Goal: Task Accomplishment & Management: Use online tool/utility

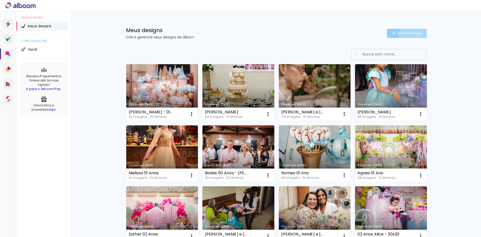
click at [412, 34] on span "Criar um design" at bounding box center [410, 33] width 26 height 3
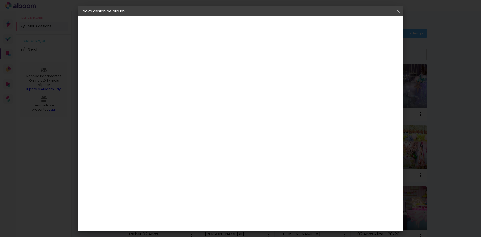
click at [165, 67] on input at bounding box center [165, 67] width 0 height 8
type input "[PERSON_NAME] e [PERSON_NAME]"
type paper-input "[PERSON_NAME] e [PERSON_NAME]"
click at [216, 24] on paper-button "Avançar" at bounding box center [204, 26] width 25 height 9
click at [203, 97] on input at bounding box center [177, 95] width 51 height 6
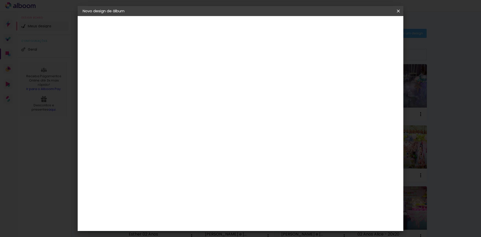
type input "luiz"
type paper-input "luiz"
click at [197, 118] on paper-item "[PERSON_NAME]" at bounding box center [173, 113] width 47 height 11
click at [0, 0] on slot "Avançar" at bounding box center [0, 0] width 0 height 0
click at [184, 83] on input "text" at bounding box center [175, 87] width 20 height 8
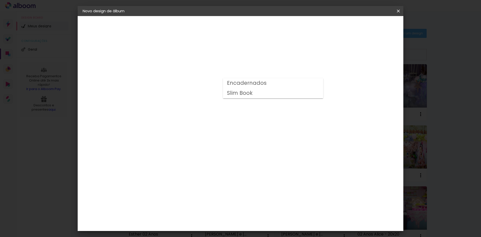
click at [258, 90] on paper-item "Slim Book" at bounding box center [273, 93] width 100 height 10
type input "Slim Book"
click at [199, 182] on span "30 x 60" at bounding box center [186, 187] width 23 height 10
click at [0, 0] on slot "Avançar" at bounding box center [0, 0] width 0 height 0
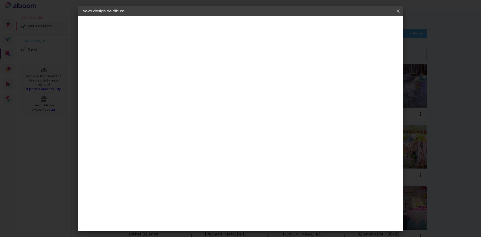
click at [367, 27] on span "Iniciar design" at bounding box center [356, 27] width 23 height 4
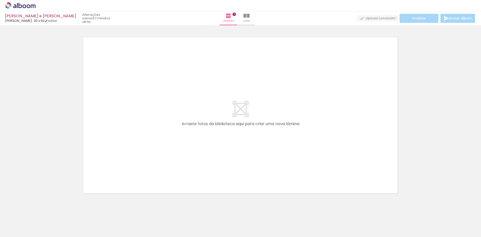
scroll to position [0, 124]
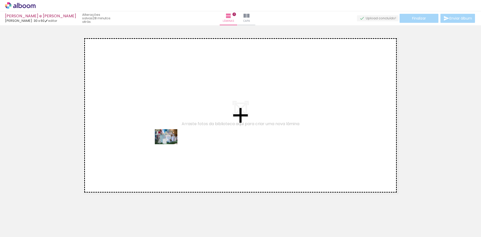
drag, startPoint x: 154, startPoint y: 226, endPoint x: 174, endPoint y: 161, distance: 67.1
click at [171, 138] on quentale-workspace at bounding box center [240, 118] width 481 height 237
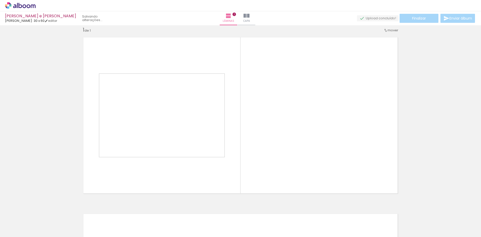
scroll to position [7, 0]
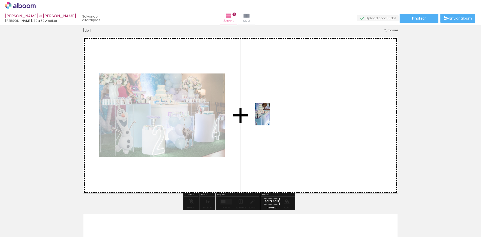
drag, startPoint x: 126, startPoint y: 223, endPoint x: 270, endPoint y: 118, distance: 178.3
click at [270, 118] on quentale-workspace at bounding box center [240, 118] width 481 height 237
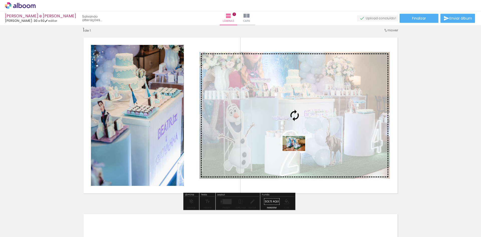
drag, startPoint x: 234, startPoint y: 221, endPoint x: 298, endPoint y: 151, distance: 94.9
click at [298, 151] on quentale-workspace at bounding box center [240, 118] width 481 height 237
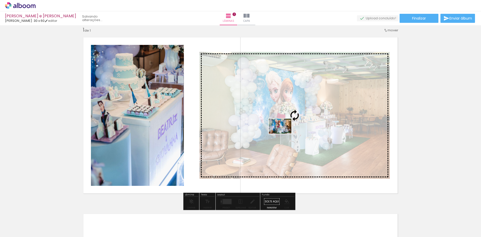
drag, startPoint x: 206, startPoint y: 224, endPoint x: 284, endPoint y: 134, distance: 119.4
click at [284, 134] on quentale-workspace at bounding box center [240, 118] width 481 height 237
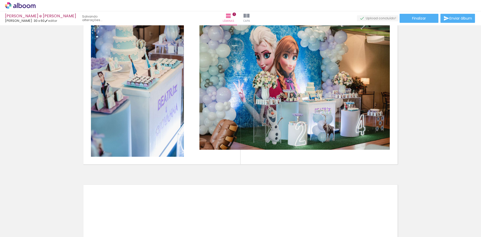
scroll to position [32, 0]
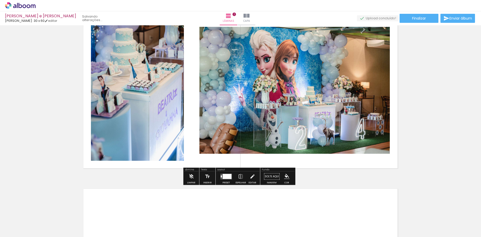
click at [405, 223] on div at bounding box center [403, 220] width 25 height 17
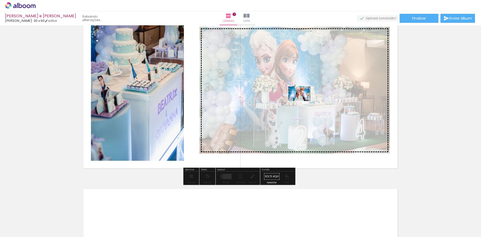
drag, startPoint x: 405, startPoint y: 223, endPoint x: 303, endPoint y: 101, distance: 159.1
click at [303, 101] on quentale-workspace at bounding box center [240, 118] width 481 height 237
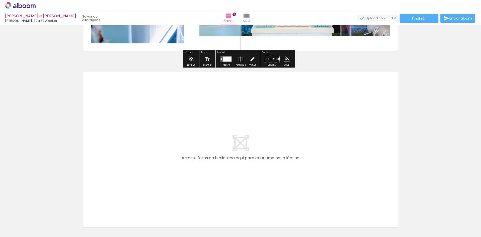
scroll to position [182, 0]
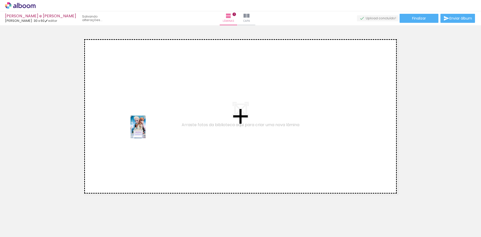
drag, startPoint x: 185, startPoint y: 225, endPoint x: 146, endPoint y: 131, distance: 101.7
click at [146, 131] on quentale-workspace at bounding box center [240, 118] width 481 height 237
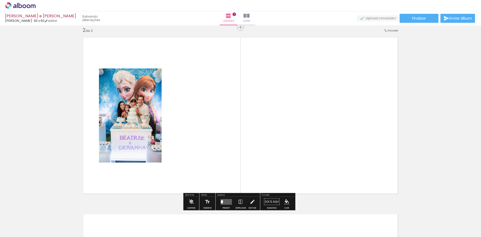
scroll to position [183, 0]
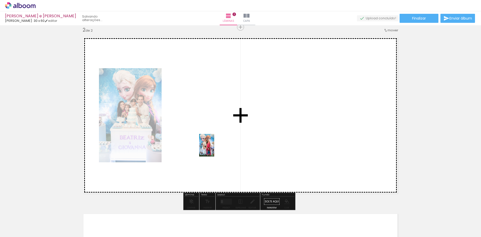
drag, startPoint x: 211, startPoint y: 221, endPoint x: 214, endPoint y: 149, distance: 72.3
click at [214, 149] on quentale-workspace at bounding box center [240, 118] width 481 height 237
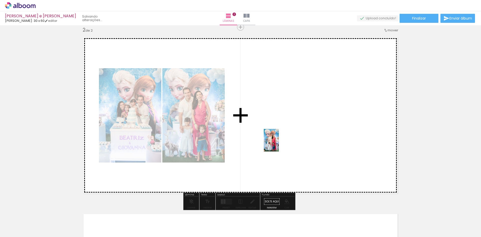
drag, startPoint x: 238, startPoint y: 223, endPoint x: 279, endPoint y: 144, distance: 88.9
click at [279, 144] on quentale-workspace at bounding box center [240, 118] width 481 height 237
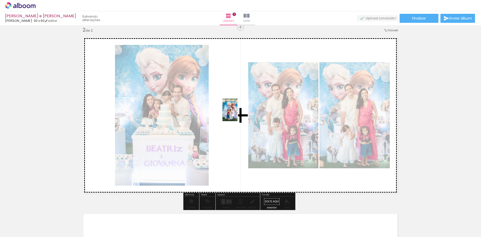
drag, startPoint x: 381, startPoint y: 224, endPoint x: 238, endPoint y: 114, distance: 181.1
click at [238, 114] on quentale-workspace at bounding box center [240, 118] width 481 height 237
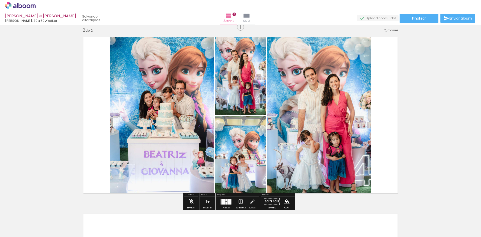
click at [224, 201] on div at bounding box center [224, 202] width 4 height 6
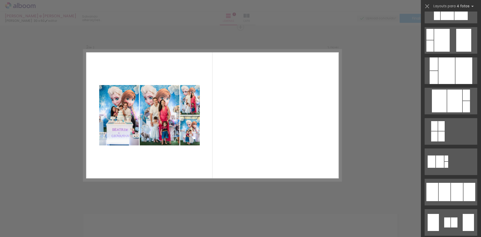
scroll to position [276, 0]
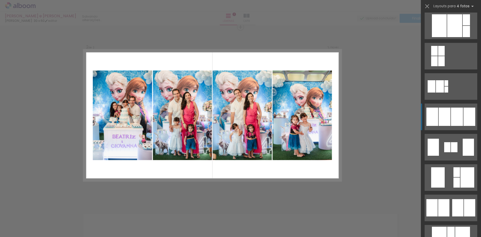
click at [464, 119] on div at bounding box center [470, 117] width 12 height 18
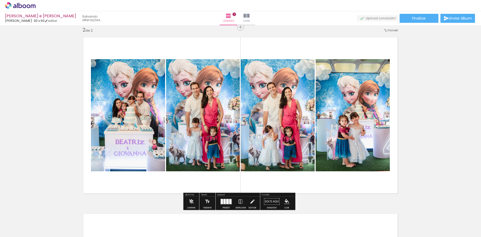
click at [366, 199] on div "Inserir lâmina 1 de 2 Inserir lâmina 2 de 2" at bounding box center [240, 109] width 481 height 530
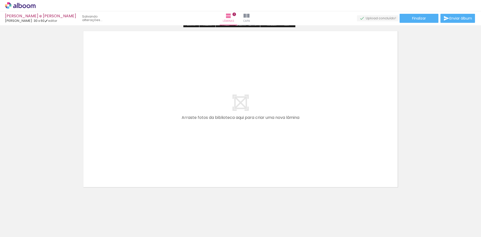
scroll to position [369, 0]
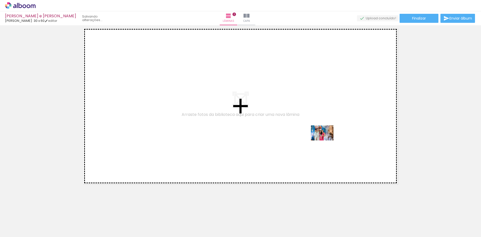
drag, startPoint x: 324, startPoint y: 222, endPoint x: 327, endPoint y: 139, distance: 83.3
click at [327, 139] on quentale-workspace at bounding box center [240, 118] width 481 height 237
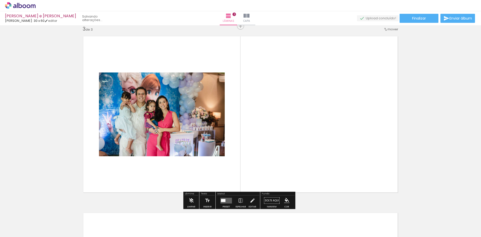
scroll to position [360, 0]
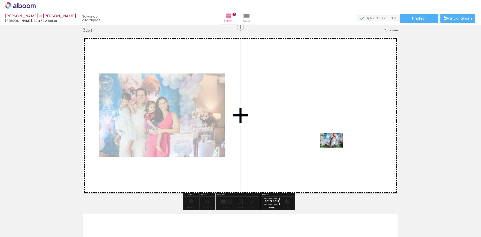
drag, startPoint x: 350, startPoint y: 223, endPoint x: 336, endPoint y: 148, distance: 76.4
click at [336, 148] on quentale-workspace at bounding box center [240, 118] width 481 height 237
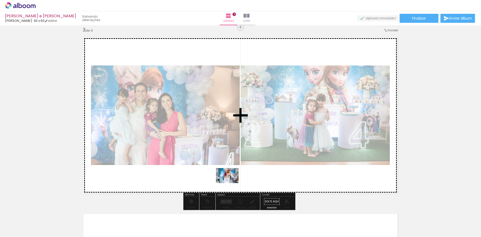
drag, startPoint x: 268, startPoint y: 223, endPoint x: 231, endPoint y: 184, distance: 53.4
click at [231, 184] on quentale-workspace at bounding box center [240, 118] width 481 height 237
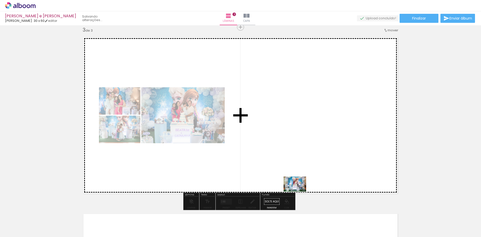
drag, startPoint x: 298, startPoint y: 226, endPoint x: 299, endPoint y: 192, distance: 34.4
click at [299, 192] on quentale-workspace at bounding box center [240, 118] width 481 height 237
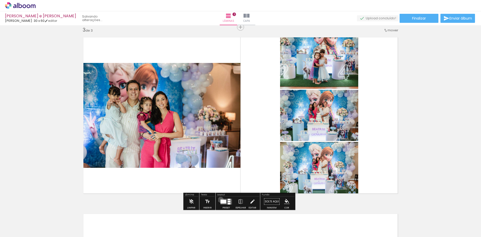
click at [221, 200] on div at bounding box center [224, 202] width 6 height 4
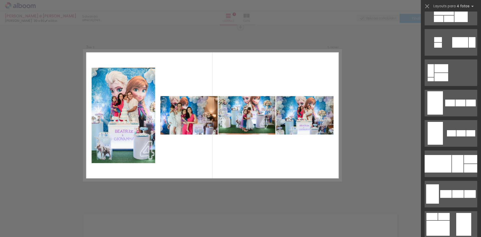
scroll to position [2984, 0]
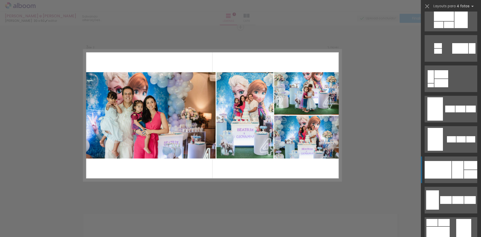
click at [455, 175] on div at bounding box center [458, 170] width 12 height 18
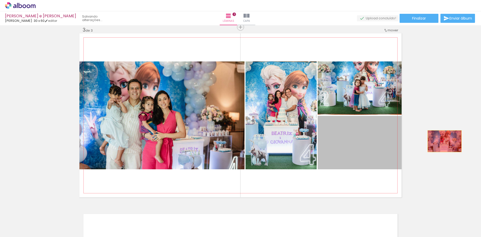
drag, startPoint x: 360, startPoint y: 148, endPoint x: 444, endPoint y: 141, distance: 84.5
click at [444, 141] on div "Inserir lâmina 1 de 3 Inserir lâmina 2 de 3 Inserir lâmina 3 de 3" at bounding box center [240, 21] width 481 height 706
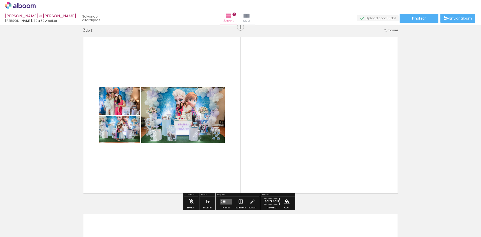
click at [223, 201] on div at bounding box center [224, 201] width 3 height 2
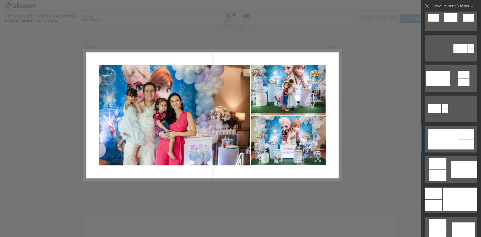
scroll to position [201, 0]
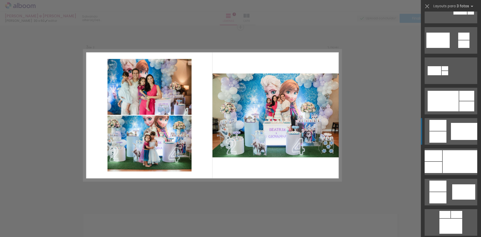
click at [454, 128] on div at bounding box center [464, 131] width 26 height 17
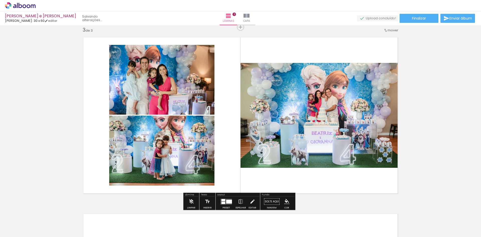
click at [315, 127] on quentale-photo at bounding box center [321, 115] width 161 height 105
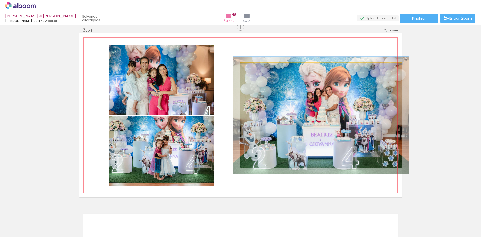
click at [252, 68] on div at bounding box center [254, 68] width 5 height 5
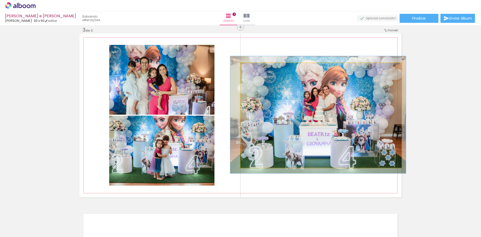
drag, startPoint x: 344, startPoint y: 128, endPoint x: 341, endPoint y: 127, distance: 3.1
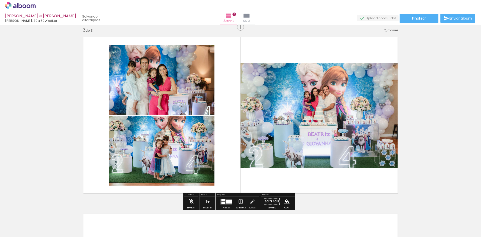
click at [424, 120] on div "Inserir lâmina 1 de 3 Inserir lâmina 2 de 3 Inserir lâmina 3 de 3" at bounding box center [240, 21] width 481 height 706
click at [223, 204] on div at bounding box center [227, 202] width 14 height 10
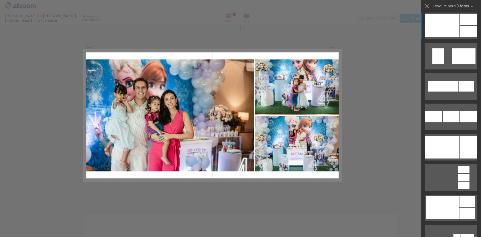
scroll to position [654, 0]
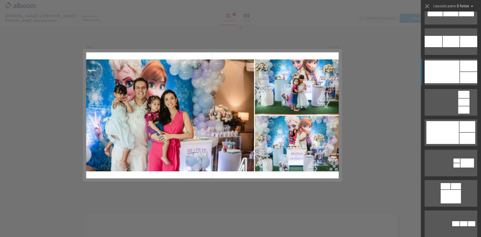
click at [461, 71] on div at bounding box center [468, 65] width 17 height 11
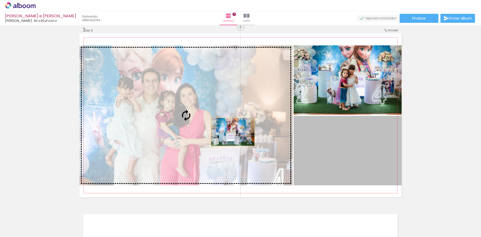
drag, startPoint x: 349, startPoint y: 147, endPoint x: 231, endPoint y: 132, distance: 118.6
click at [0, 0] on slot at bounding box center [0, 0] width 0 height 0
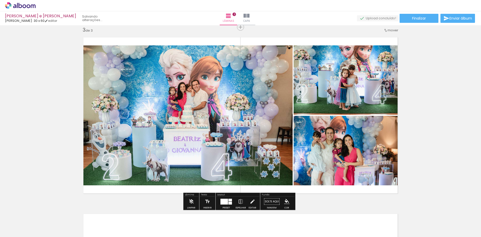
click at [204, 122] on quentale-photo at bounding box center [185, 115] width 213 height 140
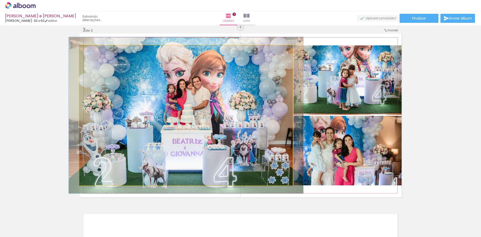
type paper-slider "110"
click at [93, 49] on div at bounding box center [93, 51] width 8 height 8
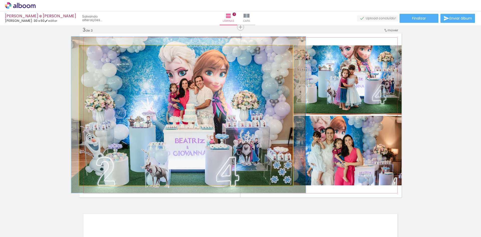
drag, startPoint x: 212, startPoint y: 97, endPoint x: 215, endPoint y: 97, distance: 2.8
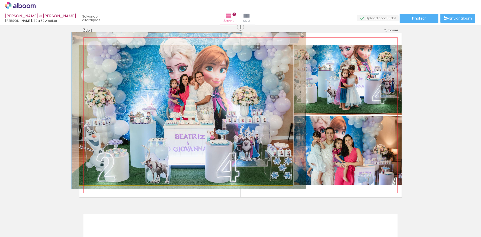
drag, startPoint x: 231, startPoint y: 105, endPoint x: 231, endPoint y: 100, distance: 4.3
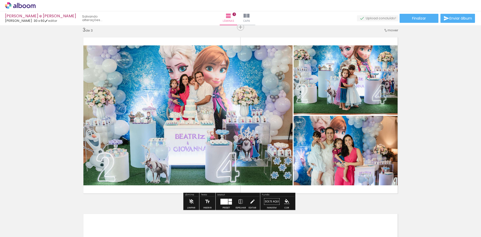
click at [445, 107] on div "Inserir lâmina 1 de 3 Inserir lâmina 2 de 3 Inserir lâmina 3 de 3" at bounding box center [240, 21] width 481 height 706
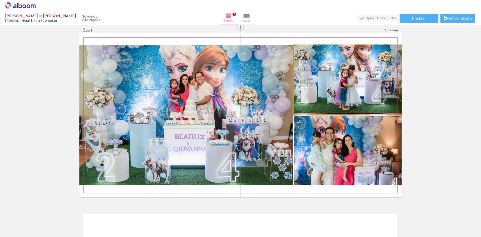
click at [364, 92] on quentale-photo at bounding box center [348, 79] width 108 height 69
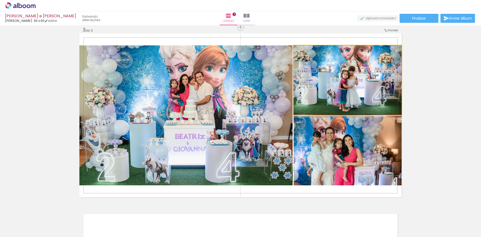
drag, startPoint x: 361, startPoint y: 89, endPoint x: 356, endPoint y: 95, distance: 8.2
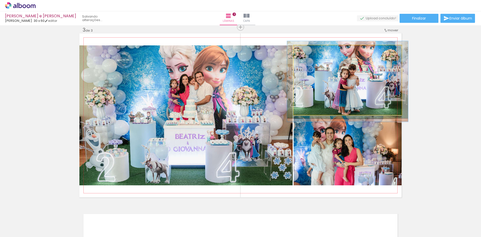
type paper-slider "112"
click at [307, 50] on div at bounding box center [307, 50] width 5 height 5
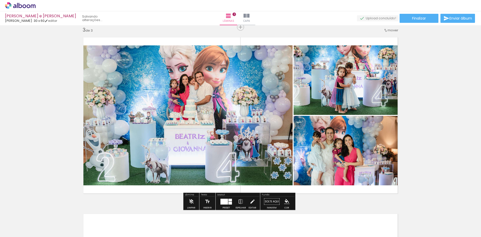
click at [438, 97] on div "Inserir lâmina 1 de 3 Inserir lâmina 2 de 3 Inserir lâmina 3 de 3" at bounding box center [240, 21] width 481 height 706
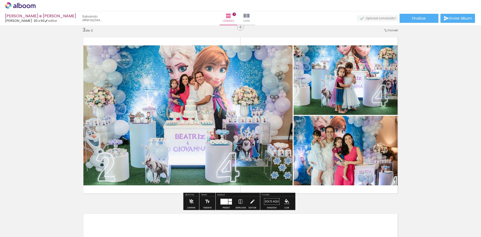
click at [436, 138] on div "Inserir lâmina 1 de 3 Inserir lâmina 2 de 3 Inserir lâmina 3 de 3" at bounding box center [240, 21] width 481 height 706
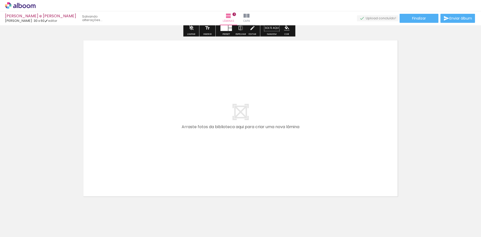
scroll to position [535, 0]
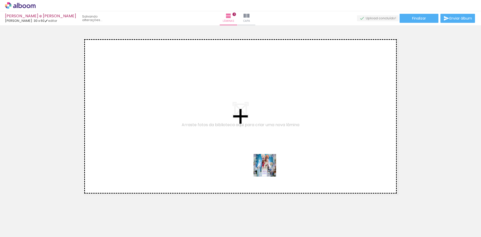
drag, startPoint x: 271, startPoint y: 220, endPoint x: 269, endPoint y: 169, distance: 51.2
click at [269, 169] on quentale-workspace at bounding box center [240, 118] width 481 height 237
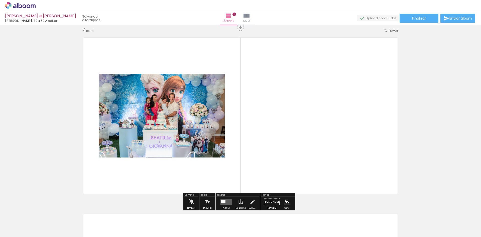
scroll to position [536, 0]
click at [223, 202] on div at bounding box center [223, 201] width 5 height 3
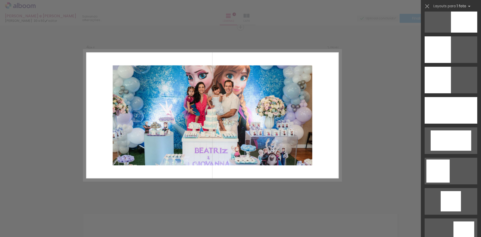
scroll to position [376, 0]
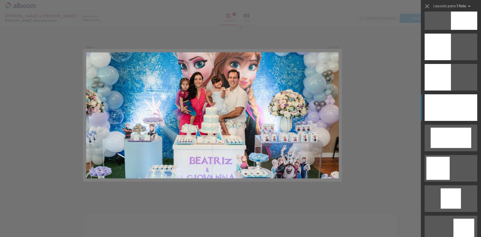
click at [457, 113] on div at bounding box center [451, 107] width 53 height 27
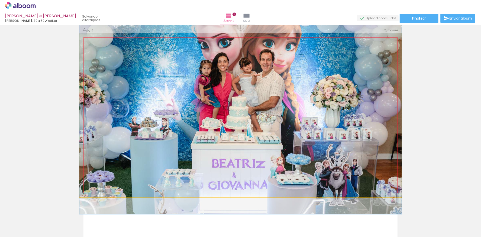
drag, startPoint x: 307, startPoint y: 132, endPoint x: 307, endPoint y: 123, distance: 8.6
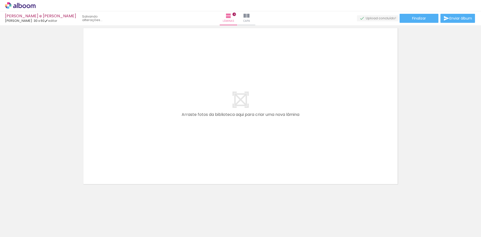
scroll to position [0, 700]
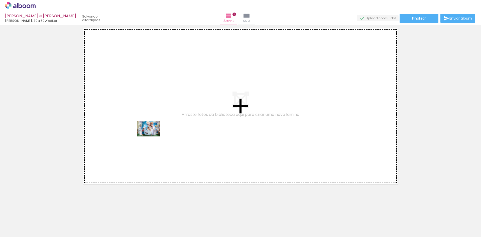
drag, startPoint x: 88, startPoint y: 211, endPoint x: 152, endPoint y: 136, distance: 99.0
click at [152, 136] on quentale-workspace at bounding box center [240, 118] width 481 height 237
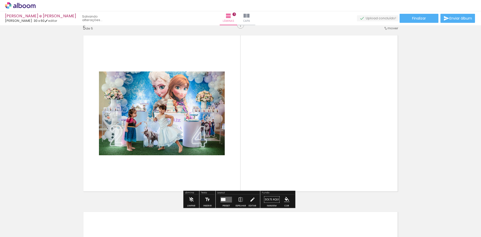
scroll to position [713, 0]
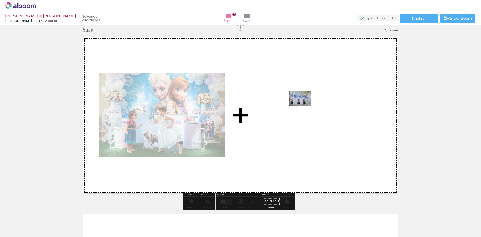
drag, startPoint x: 110, startPoint y: 223, endPoint x: 304, endPoint y: 104, distance: 227.4
click at [304, 104] on quentale-workspace at bounding box center [240, 118] width 481 height 237
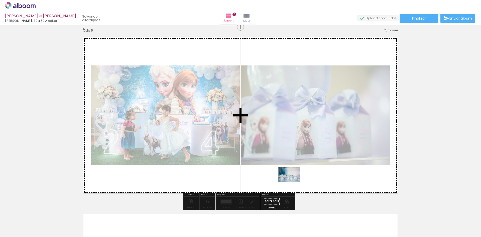
drag, startPoint x: 140, startPoint y: 222, endPoint x: 293, endPoint y: 182, distance: 157.8
click at [293, 182] on quentale-workspace at bounding box center [240, 118] width 481 height 237
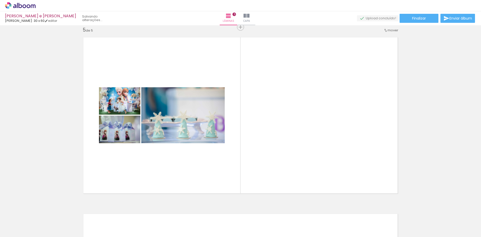
scroll to position [0, 183]
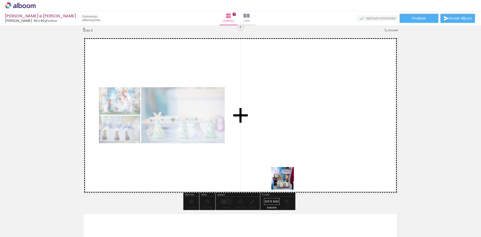
drag, startPoint x: 263, startPoint y: 224, endPoint x: 297, endPoint y: 162, distance: 70.1
click at [297, 162] on quentale-workspace at bounding box center [240, 118] width 481 height 237
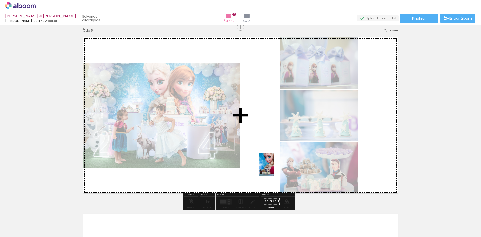
drag, startPoint x: 292, startPoint y: 224, endPoint x: 270, endPoint y: 166, distance: 61.7
click at [270, 166] on quentale-workspace at bounding box center [240, 118] width 481 height 237
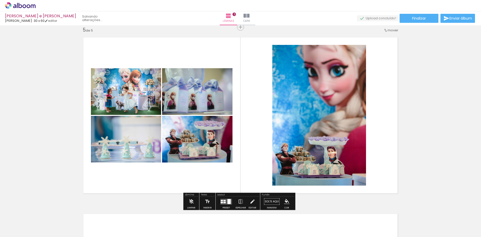
click at [230, 200] on quentale-layouter at bounding box center [227, 202] width 12 height 6
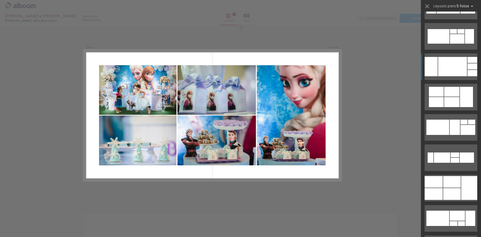
scroll to position [476, 0]
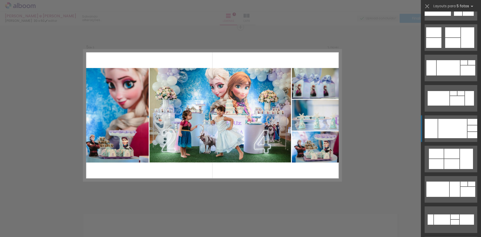
click at [455, 127] on div at bounding box center [453, 128] width 29 height 19
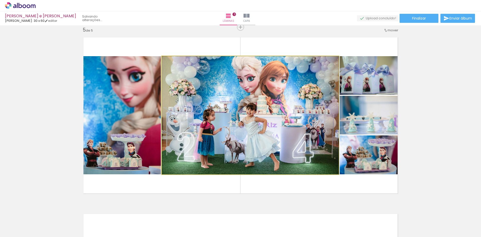
drag, startPoint x: 275, startPoint y: 123, endPoint x: 287, endPoint y: 122, distance: 12.0
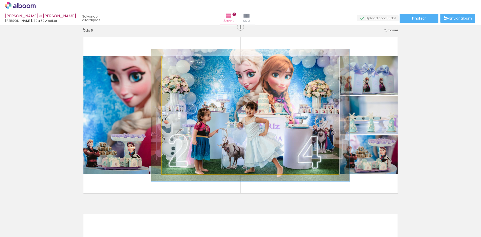
type paper-slider "112"
click at [177, 62] on div at bounding box center [176, 61] width 8 height 8
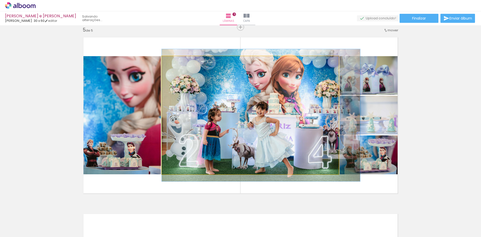
drag, startPoint x: 282, startPoint y: 109, endPoint x: 301, endPoint y: 109, distance: 18.8
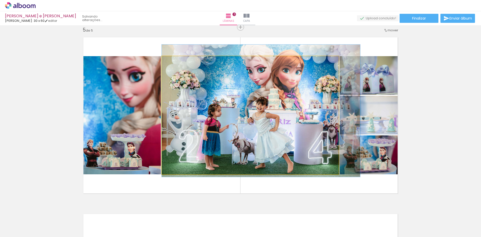
drag, startPoint x: 310, startPoint y: 122, endPoint x: 310, endPoint y: 118, distance: 3.6
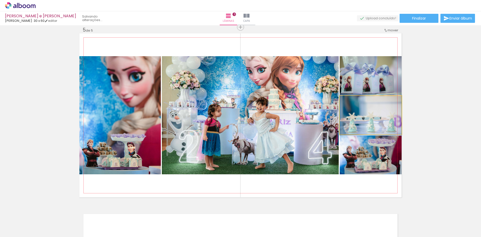
drag, startPoint x: 384, startPoint y: 118, endPoint x: 373, endPoint y: 118, distance: 11.3
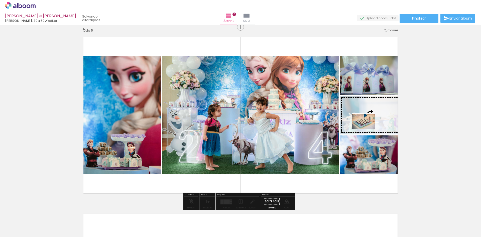
drag, startPoint x: 229, startPoint y: 223, endPoint x: 368, endPoint y: 129, distance: 168.0
click at [368, 129] on quentale-workspace at bounding box center [240, 118] width 481 height 237
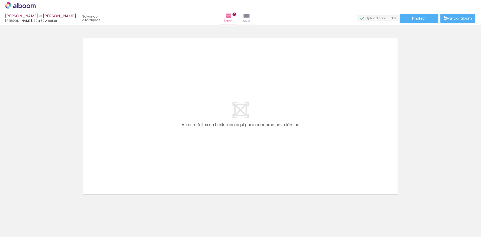
scroll to position [0, 0]
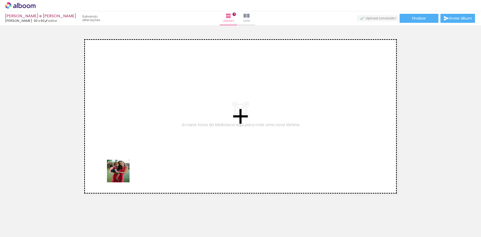
drag, startPoint x: 108, startPoint y: 226, endPoint x: 125, endPoint y: 150, distance: 77.7
click at [125, 151] on quentale-workspace at bounding box center [240, 118] width 481 height 237
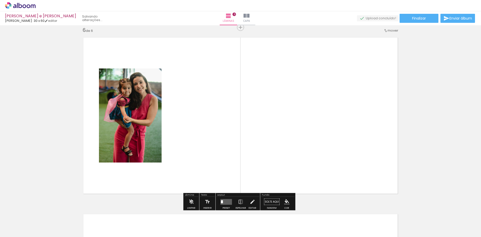
scroll to position [889, 0]
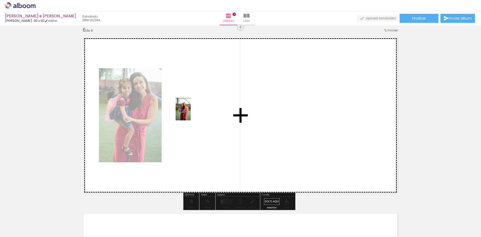
drag, startPoint x: 79, startPoint y: 222, endPoint x: 191, endPoint y: 113, distance: 155.7
click at [191, 113] on quentale-workspace at bounding box center [240, 118] width 481 height 237
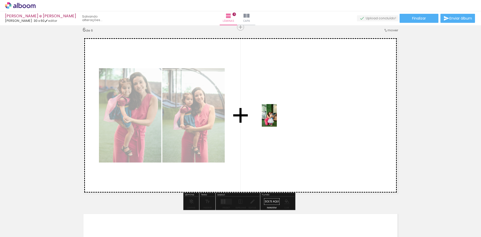
drag, startPoint x: 50, startPoint y: 225, endPoint x: 277, endPoint y: 119, distance: 250.4
click at [277, 119] on quentale-workspace at bounding box center [240, 118] width 481 height 237
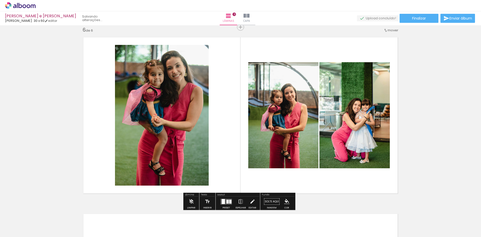
click at [291, 123] on quentale-photo at bounding box center [283, 115] width 70 height 106
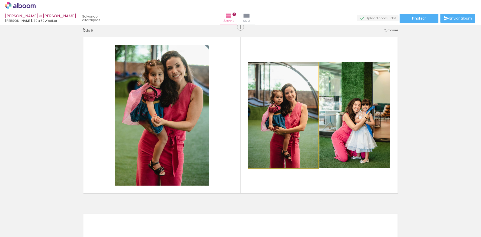
drag, startPoint x: 291, startPoint y: 123, endPoint x: 297, endPoint y: 113, distance: 11.6
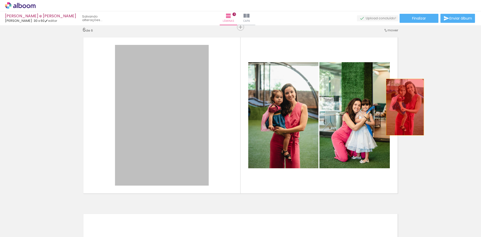
drag, startPoint x: 178, startPoint y: 116, endPoint x: 413, endPoint y: 106, distance: 235.9
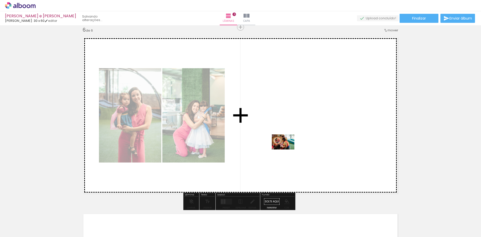
drag, startPoint x: 139, startPoint y: 226, endPoint x: 293, endPoint y: 143, distance: 175.1
click at [293, 143] on quentale-workspace at bounding box center [240, 118] width 481 height 237
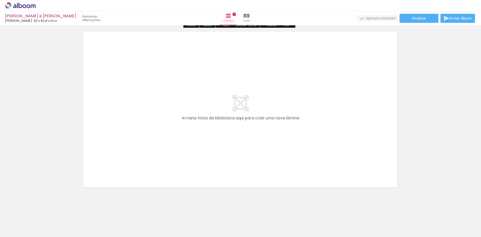
scroll to position [1075, 0]
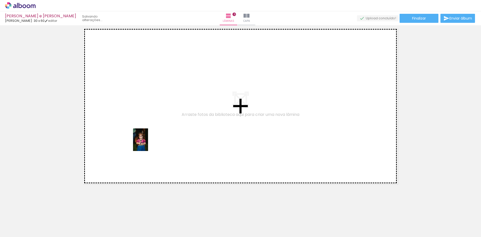
drag, startPoint x: 168, startPoint y: 221, endPoint x: 150, endPoint y: 145, distance: 78.2
click at [146, 140] on quentale-workspace at bounding box center [240, 118] width 481 height 237
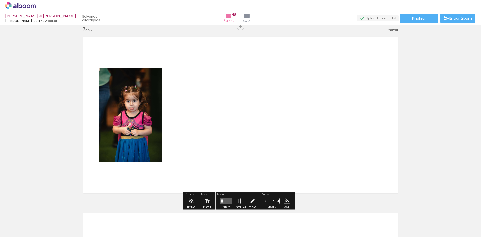
scroll to position [1066, 0]
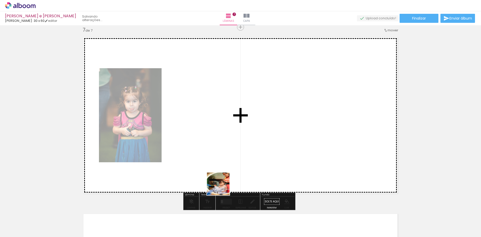
drag, startPoint x: 224, startPoint y: 222, endPoint x: 230, endPoint y: 146, distance: 75.7
click at [230, 146] on quentale-workspace at bounding box center [240, 118] width 481 height 237
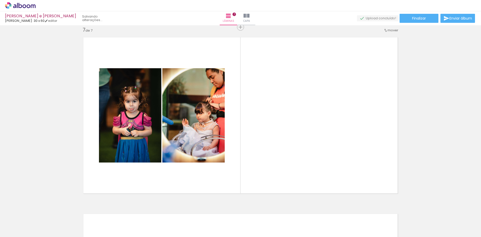
scroll to position [0, 663]
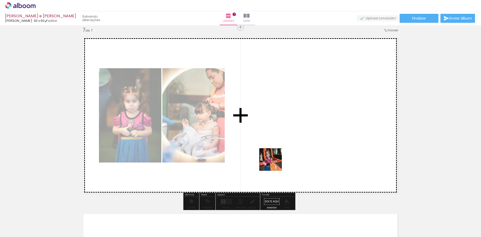
drag, startPoint x: 197, startPoint y: 223, endPoint x: 286, endPoint y: 139, distance: 122.2
click at [286, 139] on quentale-workspace at bounding box center [240, 118] width 481 height 237
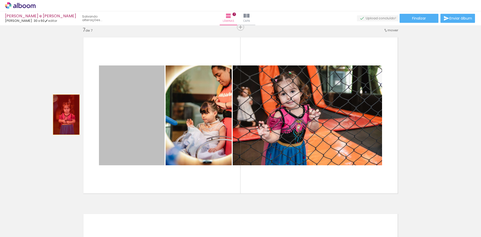
drag, startPoint x: 137, startPoint y: 125, endPoint x: 52, endPoint y: 114, distance: 86.5
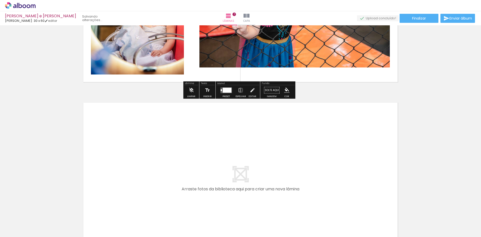
scroll to position [1241, 0]
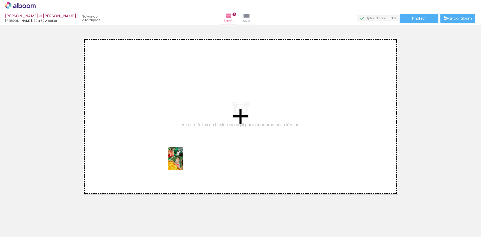
drag, startPoint x: 233, startPoint y: 224, endPoint x: 175, endPoint y: 156, distance: 90.1
click at [175, 156] on quentale-workspace at bounding box center [240, 118] width 481 height 237
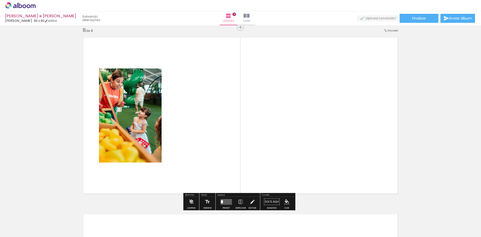
scroll to position [1242, 0]
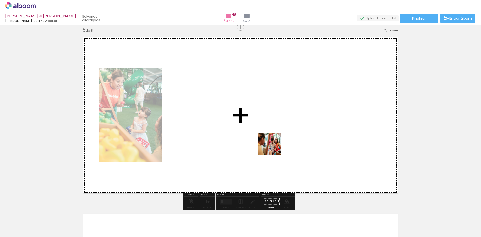
drag, startPoint x: 263, startPoint y: 223, endPoint x: 279, endPoint y: 116, distance: 108.3
click at [279, 116] on quentale-workspace at bounding box center [240, 118] width 481 height 237
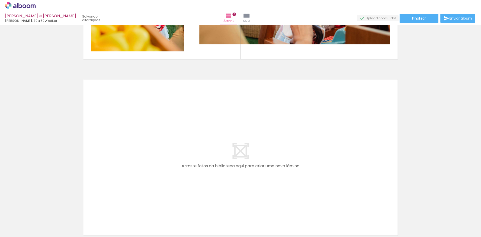
scroll to position [1378, 0]
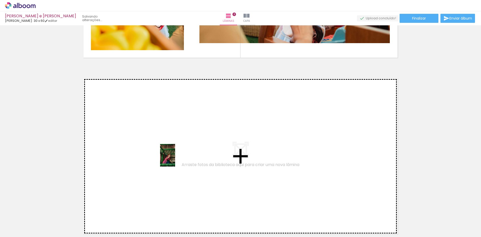
drag, startPoint x: 424, startPoint y: 222, endPoint x: 175, endPoint y: 159, distance: 256.9
click at [175, 159] on quentale-workspace at bounding box center [240, 118] width 481 height 237
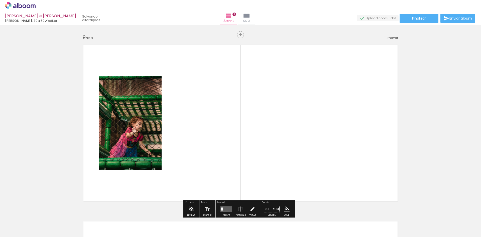
scroll to position [1419, 0]
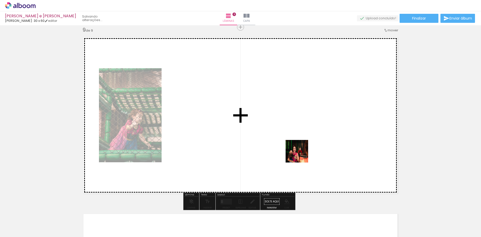
drag, startPoint x: 454, startPoint y: 224, endPoint x: 279, endPoint y: 143, distance: 192.5
click at [279, 143] on quentale-workspace at bounding box center [240, 118] width 481 height 237
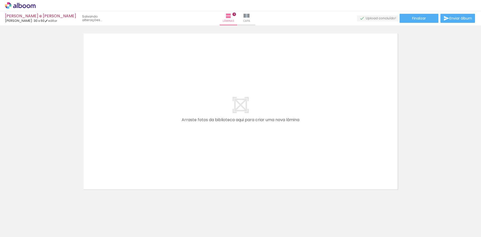
scroll to position [1605, 0]
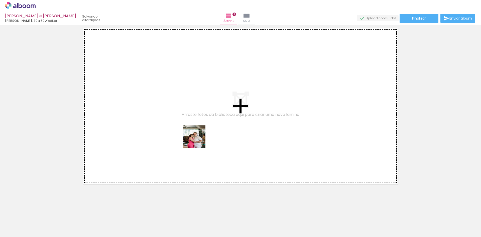
drag, startPoint x: 316, startPoint y: 223, endPoint x: 210, endPoint y: 156, distance: 125.5
click at [163, 131] on quentale-workspace at bounding box center [240, 118] width 481 height 237
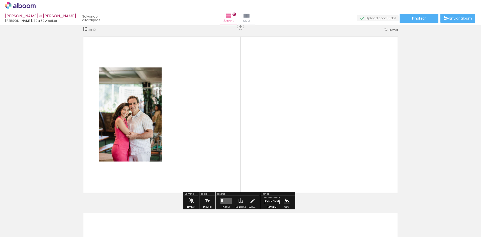
scroll to position [1595, 0]
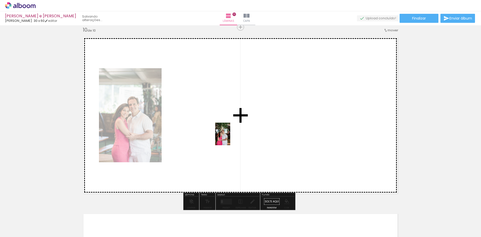
drag, startPoint x: 342, startPoint y: 223, endPoint x: 230, endPoint y: 138, distance: 141.1
click at [230, 138] on quentale-workspace at bounding box center [240, 118] width 481 height 237
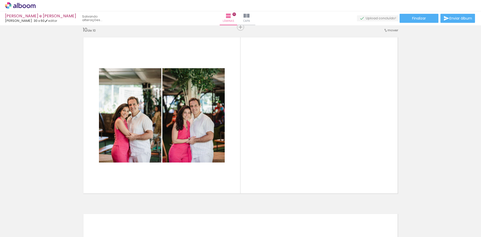
scroll to position [0, 948]
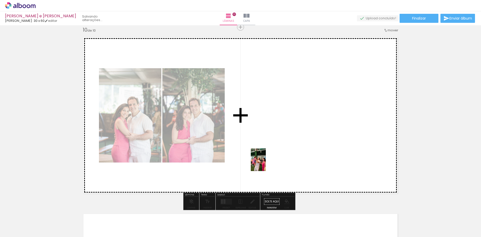
drag, startPoint x: 199, startPoint y: 225, endPoint x: 266, endPoint y: 156, distance: 96.3
click at [266, 154] on quentale-workspace at bounding box center [240, 118] width 481 height 237
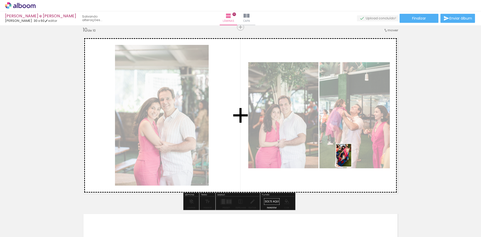
drag, startPoint x: 342, startPoint y: 225, endPoint x: 352, endPoint y: 159, distance: 67.2
click at [352, 159] on quentale-workspace at bounding box center [240, 118] width 481 height 237
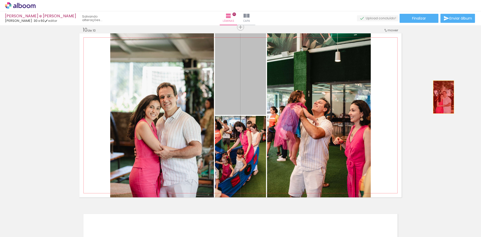
drag, startPoint x: 248, startPoint y: 88, endPoint x: 442, endPoint y: 97, distance: 194.5
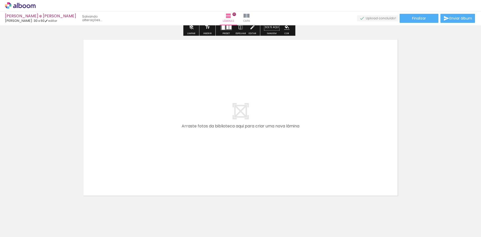
scroll to position [1771, 0]
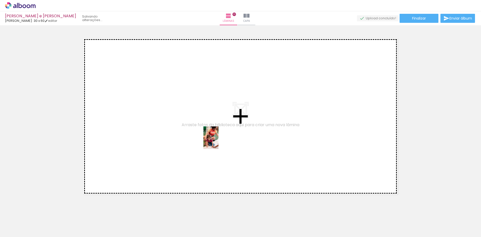
drag, startPoint x: 371, startPoint y: 226, endPoint x: 213, endPoint y: 140, distance: 179.6
click at [213, 140] on quentale-workspace at bounding box center [240, 118] width 481 height 237
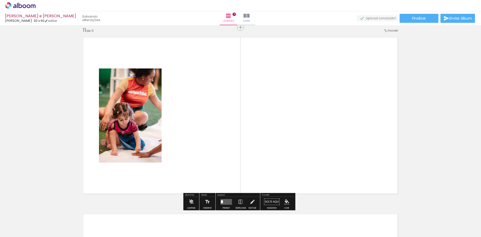
scroll to position [1772, 0]
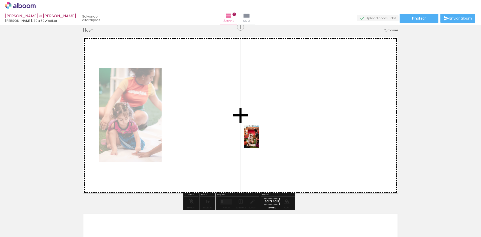
drag, startPoint x: 393, startPoint y: 224, endPoint x: 257, endPoint y: 139, distance: 160.9
click at [257, 139] on quentale-workspace at bounding box center [240, 118] width 481 height 237
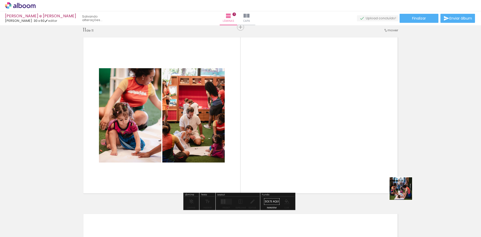
drag, startPoint x: 426, startPoint y: 218, endPoint x: 335, endPoint y: 135, distance: 123.0
click at [335, 135] on quentale-workspace at bounding box center [240, 118] width 481 height 237
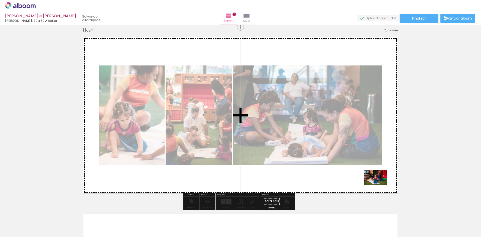
drag, startPoint x: 454, startPoint y: 224, endPoint x: 380, endPoint y: 185, distance: 84.1
click at [380, 185] on quentale-workspace at bounding box center [240, 118] width 481 height 237
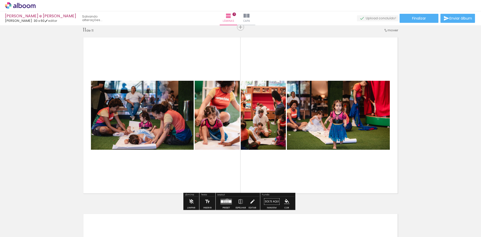
click at [226, 200] on div at bounding box center [227, 201] width 2 height 3
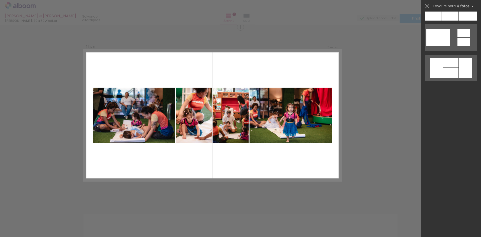
scroll to position [0, 0]
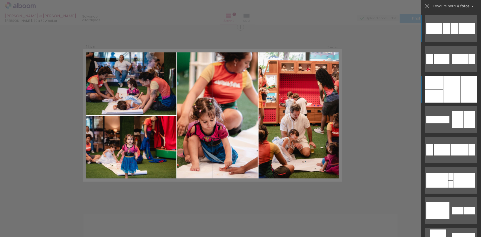
click at [448, 92] on div at bounding box center [452, 89] width 17 height 27
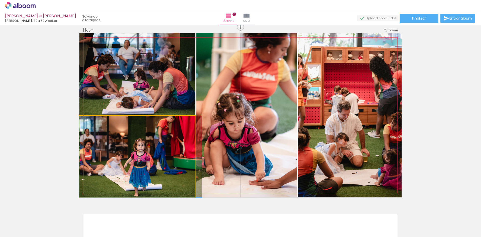
drag, startPoint x: 141, startPoint y: 148, endPoint x: 145, endPoint y: 141, distance: 8.0
drag, startPoint x: 138, startPoint y: 139, endPoint x: 141, endPoint y: 138, distance: 3.7
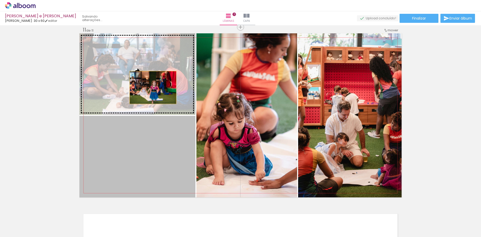
drag, startPoint x: 145, startPoint y: 149, endPoint x: 151, endPoint y: 88, distance: 62.2
click at [0, 0] on slot at bounding box center [0, 0] width 0 height 0
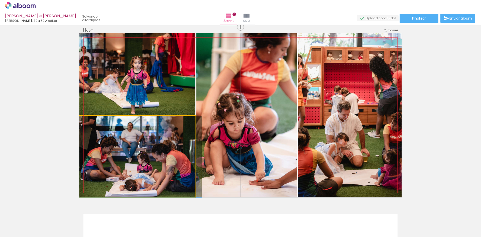
drag, startPoint x: 140, startPoint y: 164, endPoint x: 147, endPoint y: 161, distance: 8.1
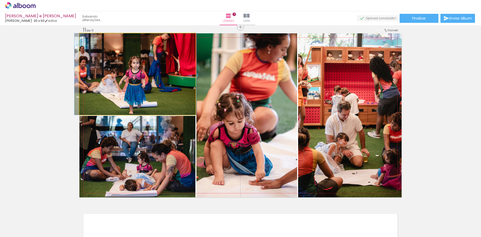
drag, startPoint x: 152, startPoint y: 86, endPoint x: 151, endPoint y: 74, distance: 11.9
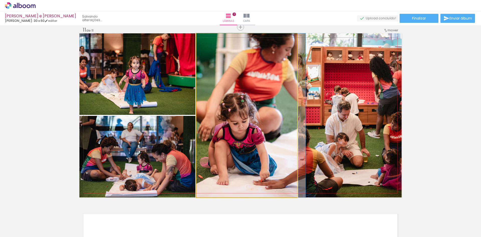
drag, startPoint x: 225, startPoint y: 121, endPoint x: 235, endPoint y: 112, distance: 13.7
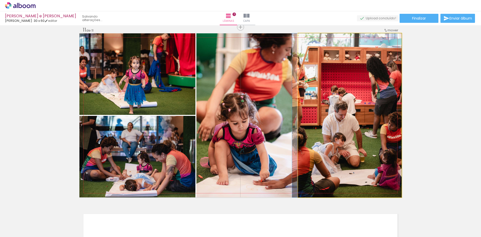
drag, startPoint x: 362, startPoint y: 124, endPoint x: 350, endPoint y: 115, distance: 15.0
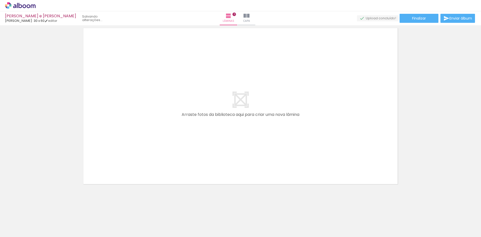
scroll to position [0, 1348]
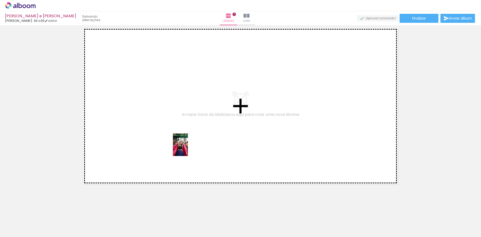
drag, startPoint x: 250, startPoint y: 224, endPoint x: 178, endPoint y: 143, distance: 109.2
click at [178, 143] on quentale-workspace at bounding box center [240, 118] width 481 height 237
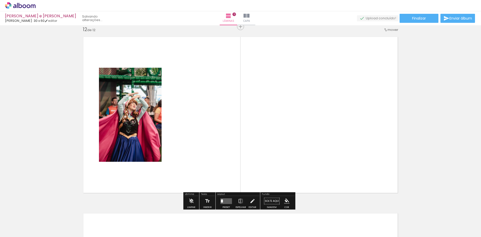
scroll to position [1948, 0]
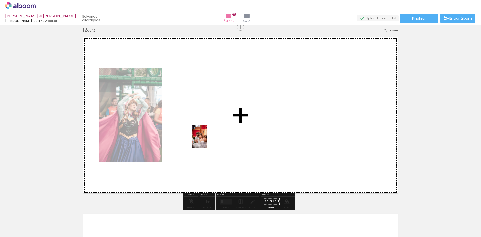
drag, startPoint x: 194, startPoint y: 214, endPoint x: 207, endPoint y: 140, distance: 74.8
click at [207, 140] on quentale-workspace at bounding box center [240, 118] width 481 height 237
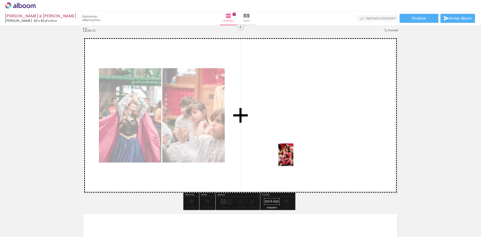
drag, startPoint x: 306, startPoint y: 227, endPoint x: 292, endPoint y: 155, distance: 72.6
click at [292, 156] on quentale-workspace at bounding box center [240, 118] width 481 height 237
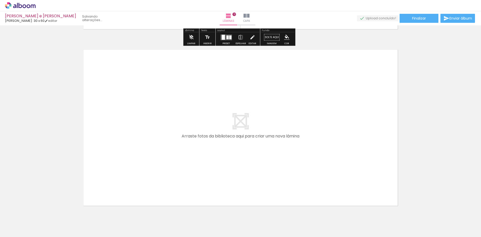
scroll to position [2134, 0]
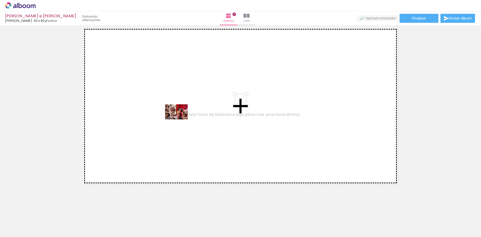
drag, startPoint x: 337, startPoint y: 224, endPoint x: 180, endPoint y: 119, distance: 188.7
click at [180, 119] on quentale-workspace at bounding box center [240, 118] width 481 height 237
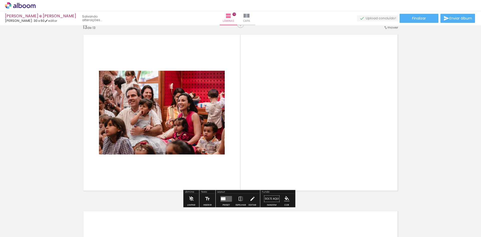
scroll to position [2125, 0]
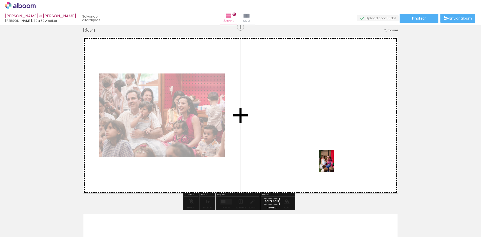
drag, startPoint x: 419, startPoint y: 223, endPoint x: 331, endPoint y: 162, distance: 107.1
click at [331, 162] on quentale-workspace at bounding box center [240, 118] width 481 height 237
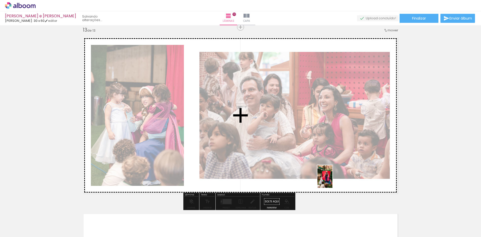
drag, startPoint x: 475, startPoint y: 227, endPoint x: 333, endPoint y: 180, distance: 150.0
click at [333, 180] on quentale-workspace at bounding box center [240, 118] width 481 height 237
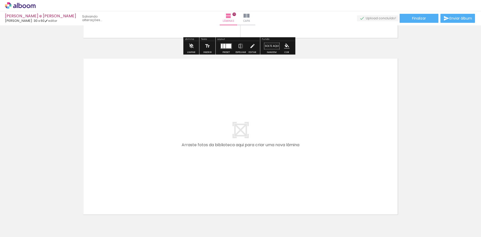
scroll to position [2300, 0]
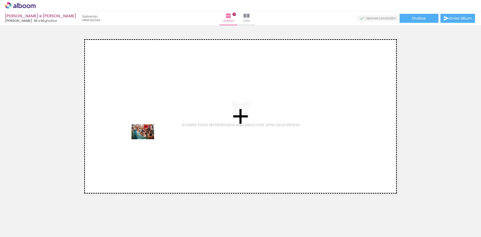
drag, startPoint x: 386, startPoint y: 220, endPoint x: 150, endPoint y: 140, distance: 248.5
click at [144, 138] on quentale-workspace at bounding box center [240, 118] width 481 height 237
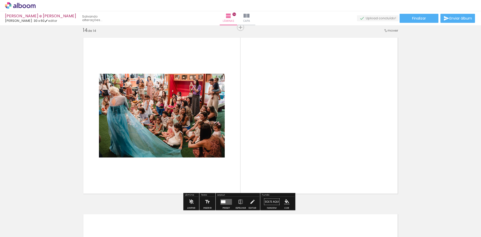
scroll to position [2301, 0]
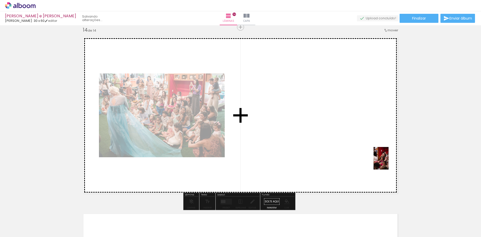
drag, startPoint x: 465, startPoint y: 225, endPoint x: 389, endPoint y: 162, distance: 98.3
click at [389, 162] on quentale-workspace at bounding box center [240, 118] width 481 height 237
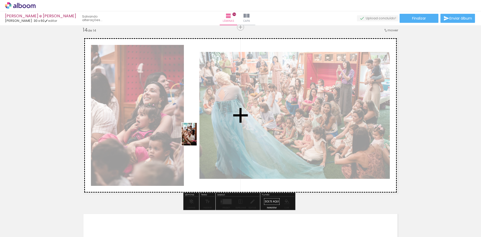
drag, startPoint x: 437, startPoint y: 224, endPoint x: 197, endPoint y: 138, distance: 254.8
click at [197, 138] on quentale-workspace at bounding box center [240, 118] width 481 height 237
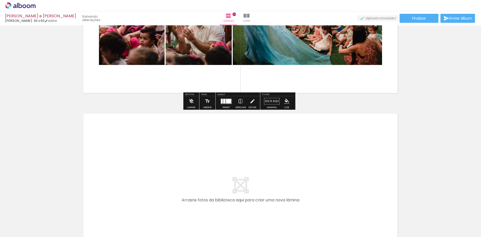
scroll to position [2477, 0]
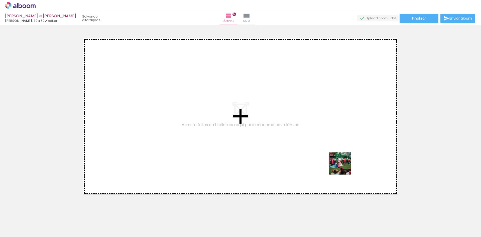
drag, startPoint x: 346, startPoint y: 224, endPoint x: 346, endPoint y: 164, distance: 60.2
click at [346, 164] on quentale-workspace at bounding box center [240, 118] width 481 height 237
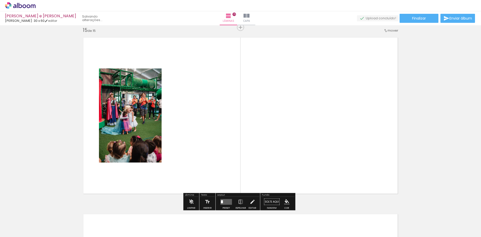
scroll to position [2478, 0]
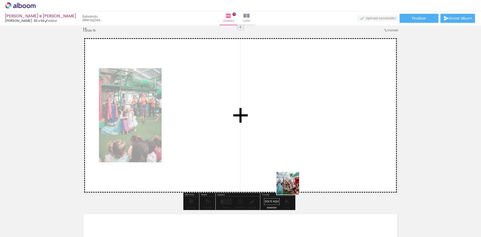
drag, startPoint x: 293, startPoint y: 225, endPoint x: 298, endPoint y: 157, distance: 67.8
click at [298, 157] on quentale-workspace at bounding box center [240, 118] width 481 height 237
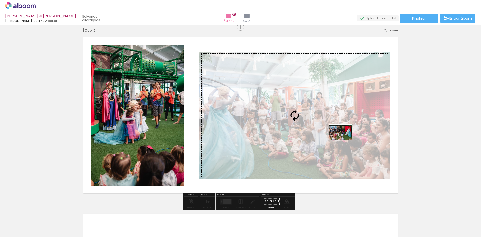
drag, startPoint x: 431, startPoint y: 223, endPoint x: 345, endPoint y: 140, distance: 120.2
click at [345, 140] on quentale-workspace at bounding box center [240, 118] width 481 height 237
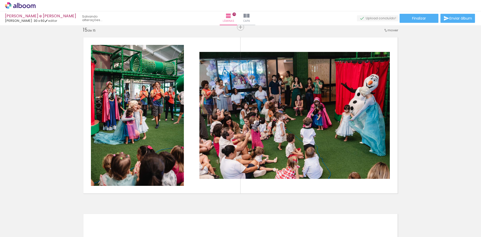
scroll to position [0, 2032]
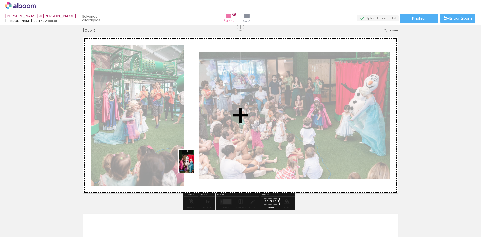
drag, startPoint x: 268, startPoint y: 228, endPoint x: 194, endPoint y: 165, distance: 97.2
click at [194, 165] on quentale-workspace at bounding box center [240, 118] width 481 height 237
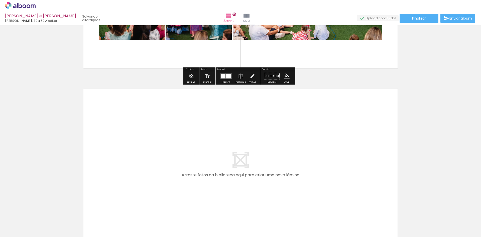
scroll to position [2628, 0]
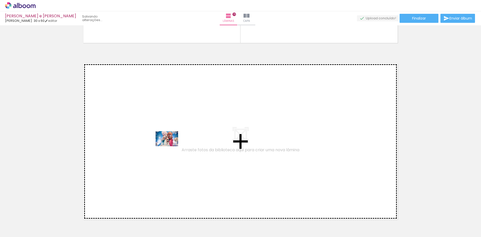
drag, startPoint x: 355, startPoint y: 223, endPoint x: 165, endPoint y: 147, distance: 204.4
click at [165, 147] on quentale-workspace at bounding box center [240, 118] width 481 height 237
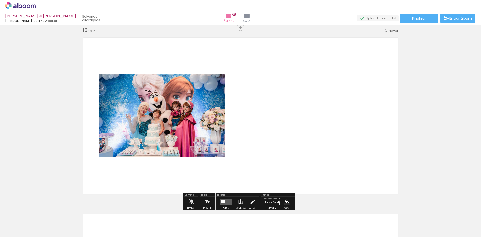
scroll to position [2654, 0]
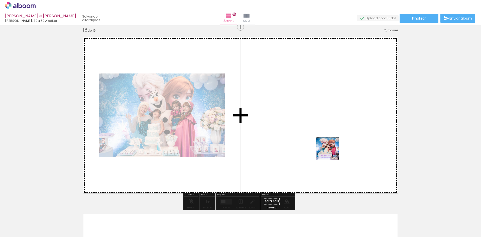
drag, startPoint x: 381, startPoint y: 222, endPoint x: 328, endPoint y: 150, distance: 88.7
click at [328, 150] on quentale-workspace at bounding box center [240, 118] width 481 height 237
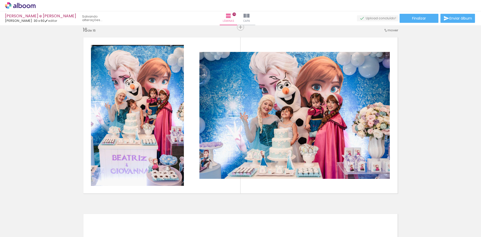
scroll to position [0, 2207]
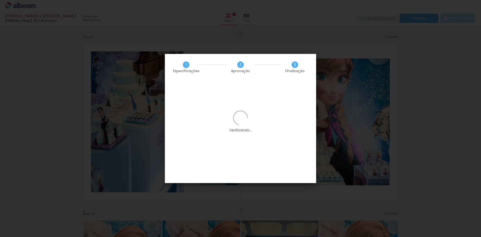
scroll to position [0, 888]
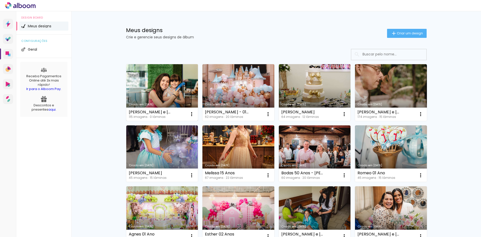
click at [156, 80] on link "Criado em [DATE]" at bounding box center [162, 92] width 72 height 57
